Goal: Check status: Check status

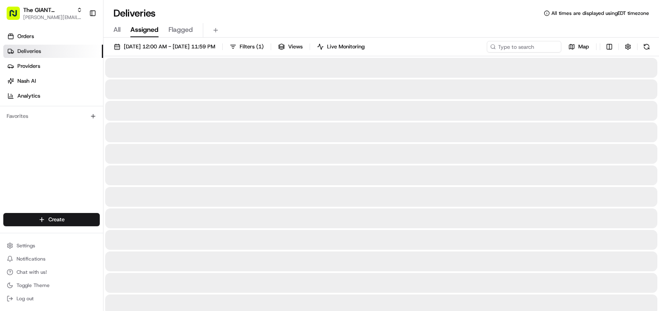
click at [142, 33] on span "Assigned" at bounding box center [144, 30] width 28 height 10
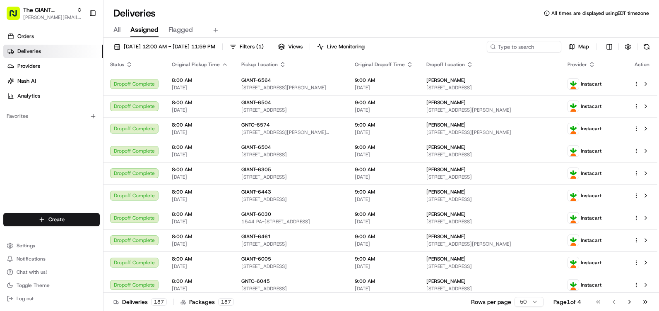
click at [126, 27] on div "All Assigned Flagged" at bounding box center [382, 30] width 556 height 14
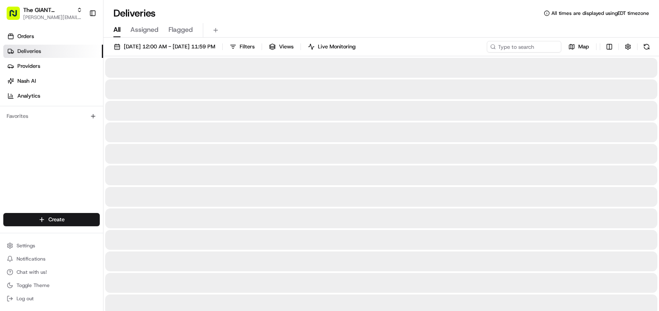
click at [120, 29] on span "All" at bounding box center [116, 30] width 7 height 10
